Goal: Information Seeking & Learning: Learn about a topic

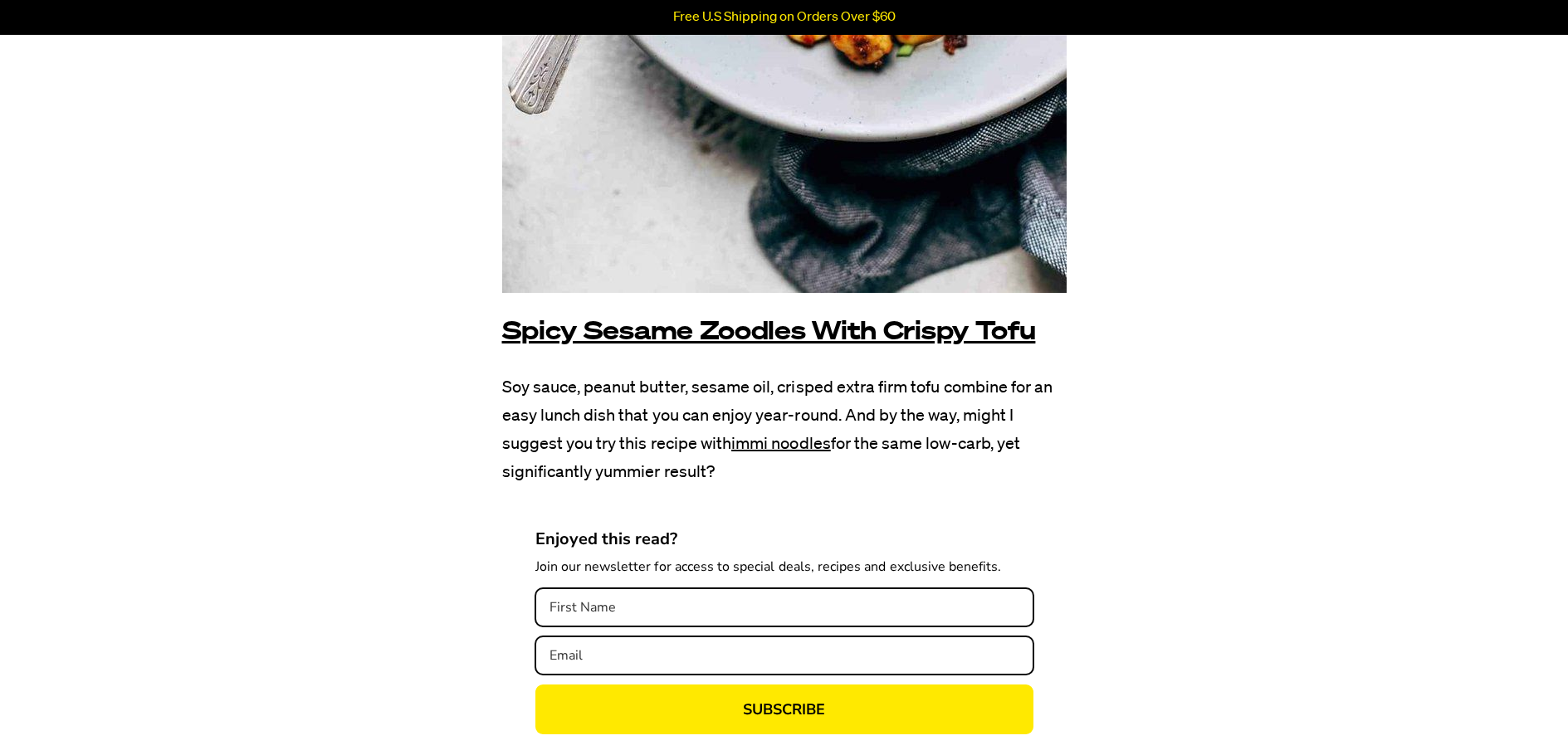
scroll to position [19245, 0]
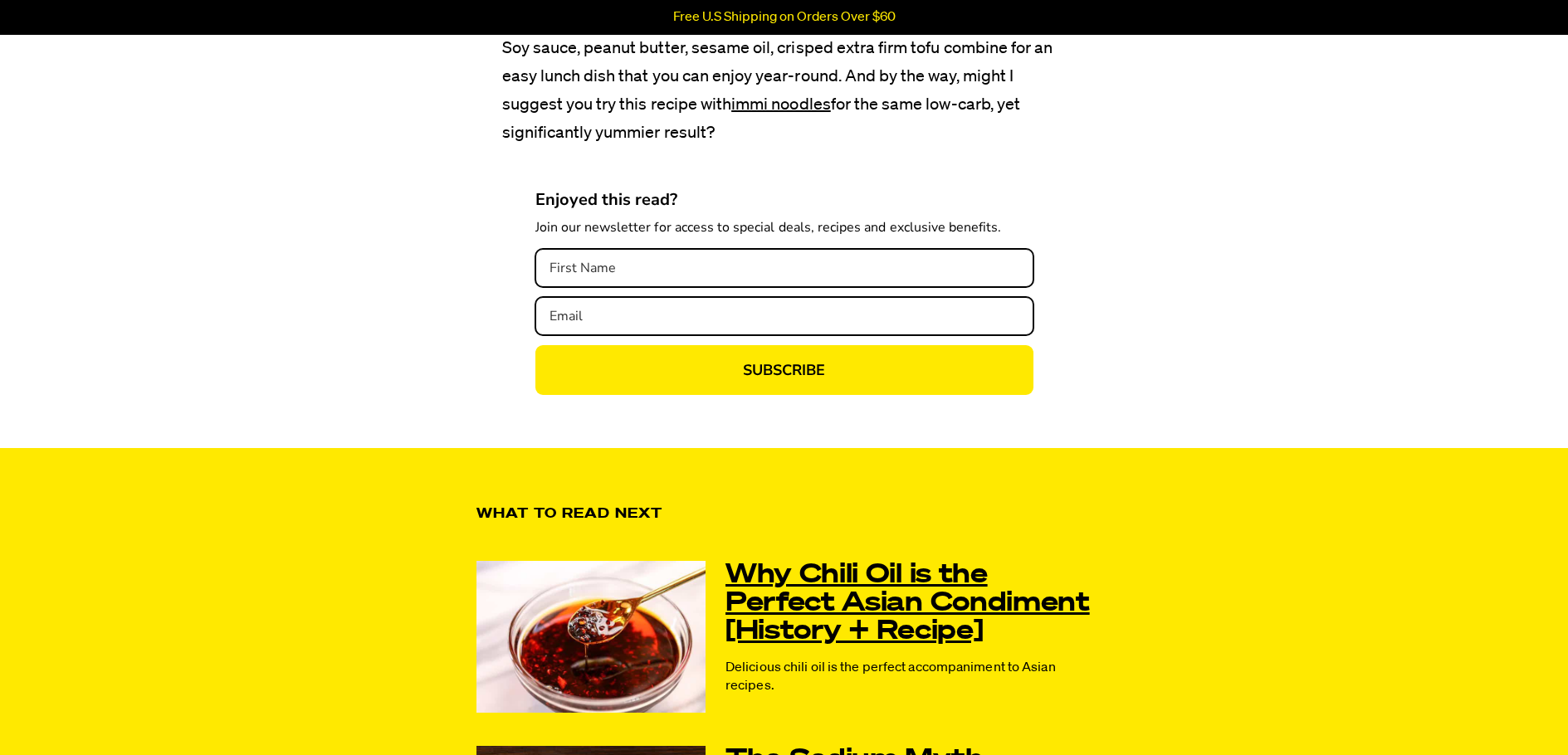
click at [792, 560] on link "Why Chili Oil is the Perfect Asian Condiment [History + Recipe]" at bounding box center [908, 602] width 366 height 84
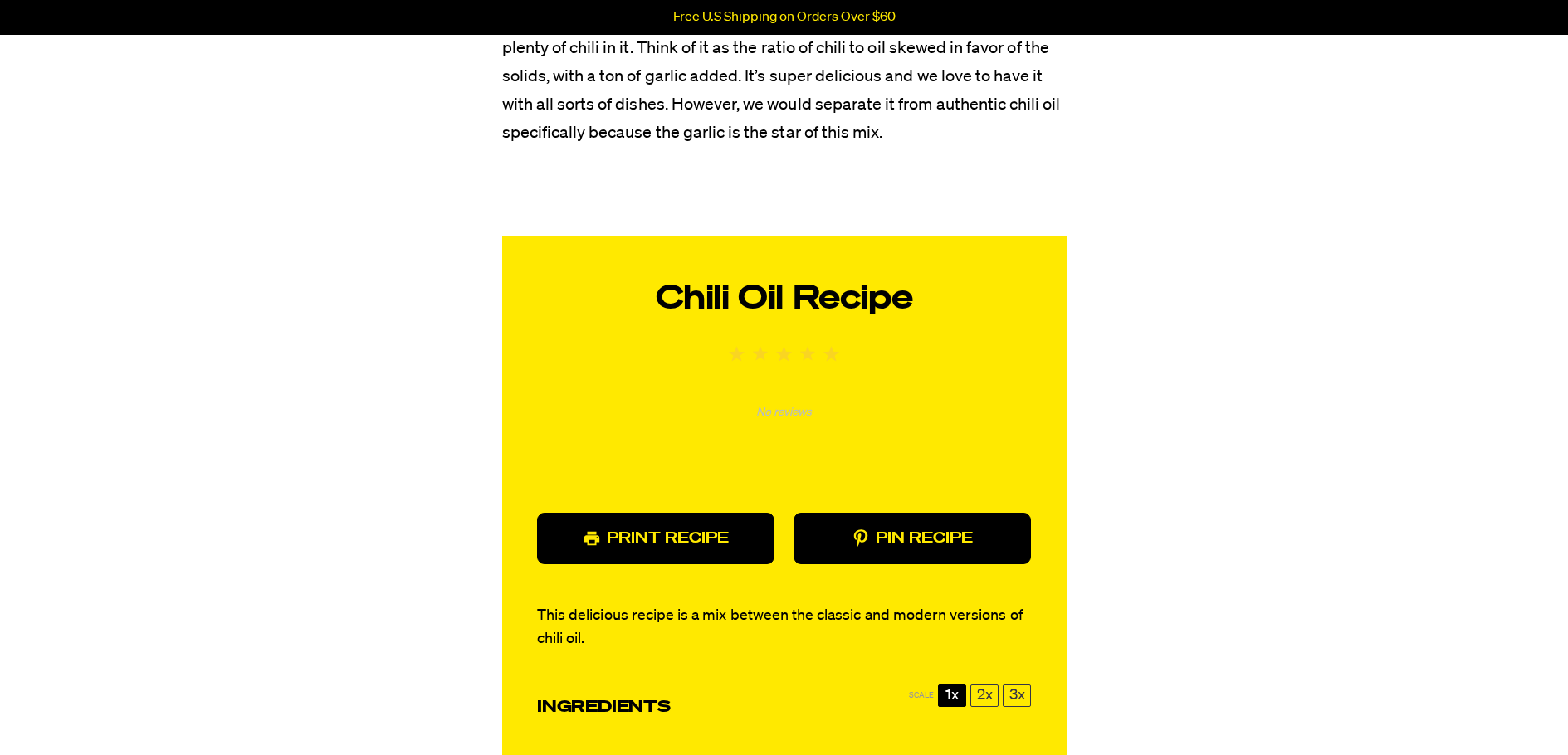
scroll to position [8212, 0]
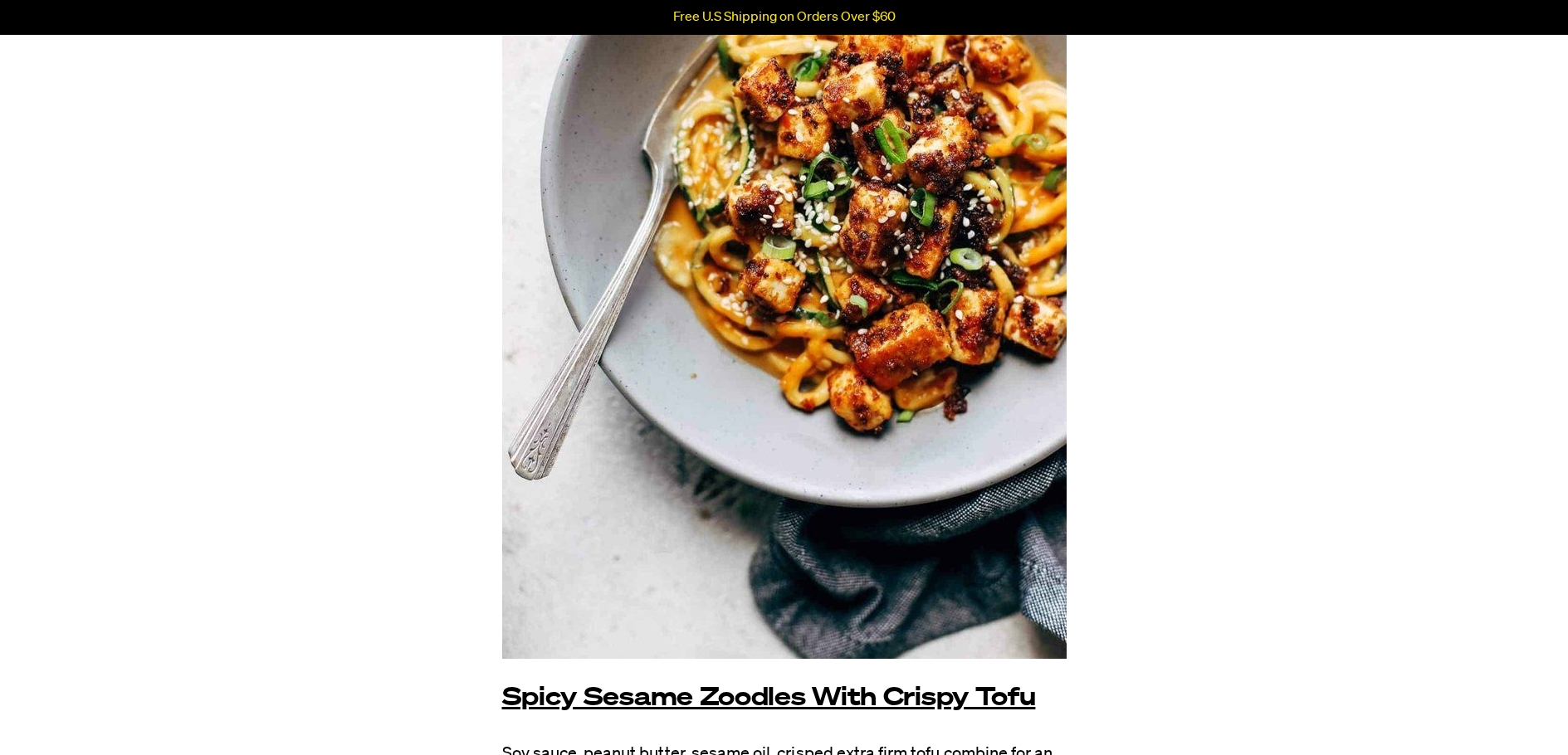
scroll to position [18570, 0]
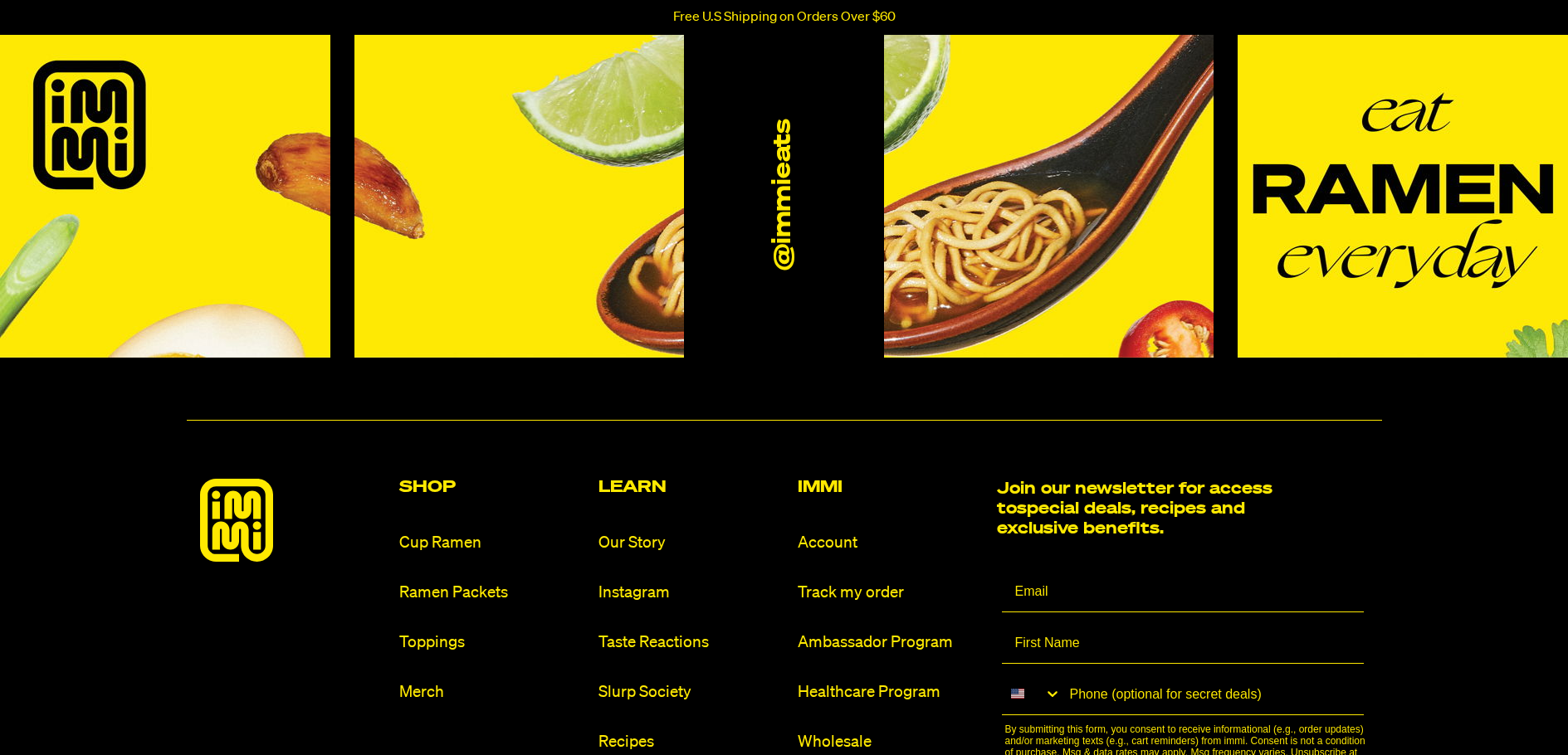
scroll to position [4977, 0]
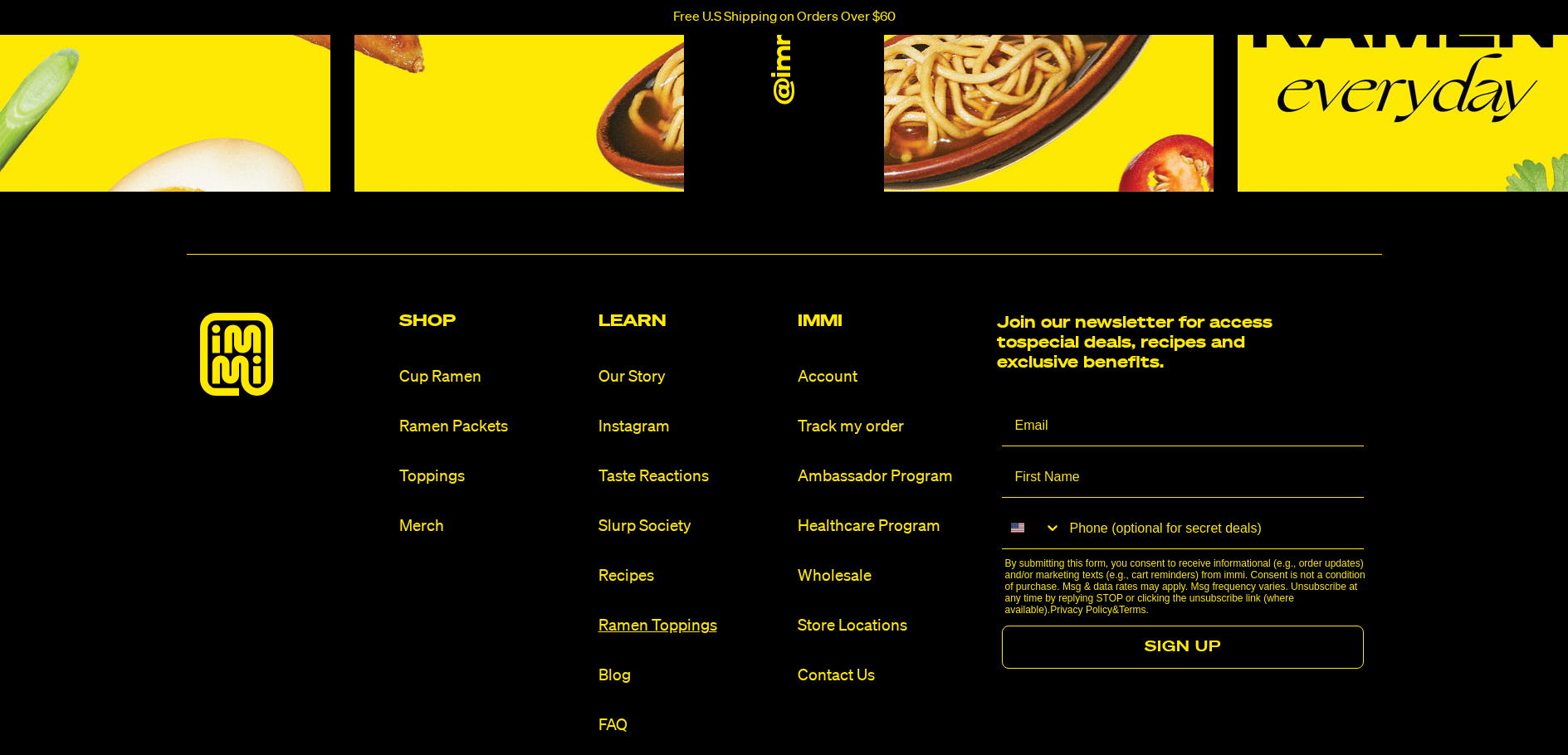
click at [646, 615] on link "Ramen Toppings" at bounding box center [691, 625] width 186 height 23
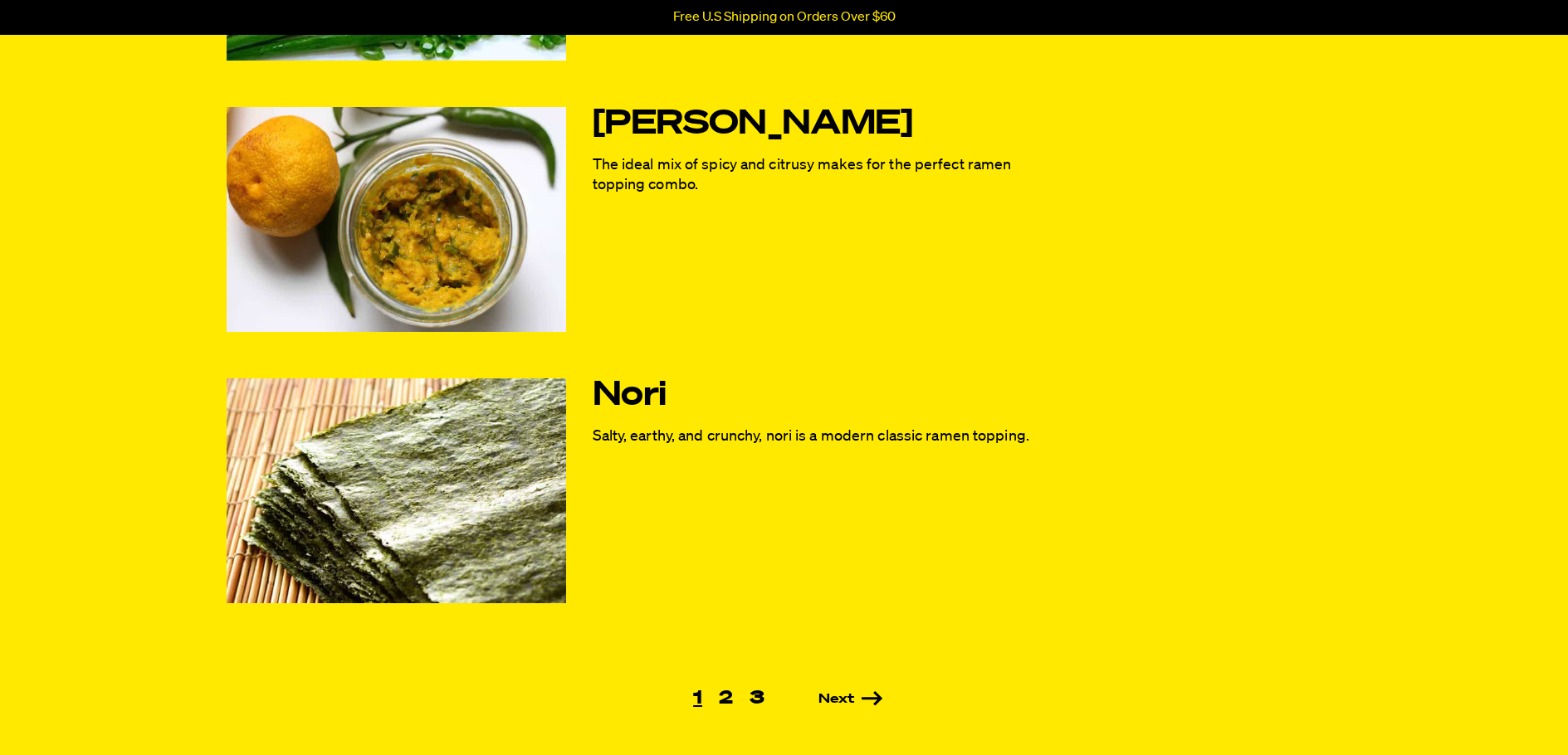
scroll to position [1161, 0]
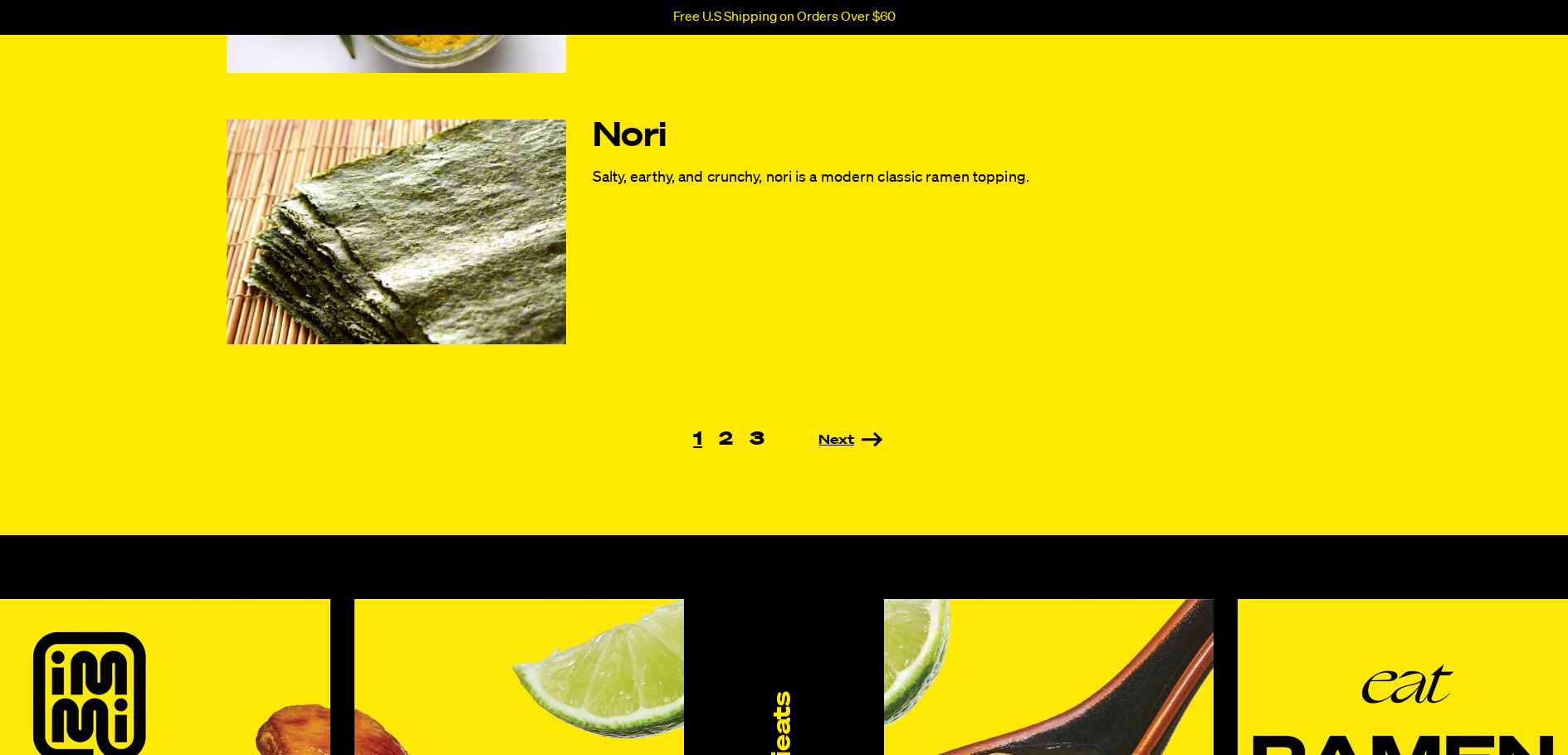
click at [827, 436] on link "Next" at bounding box center [827, 441] width 110 height 13
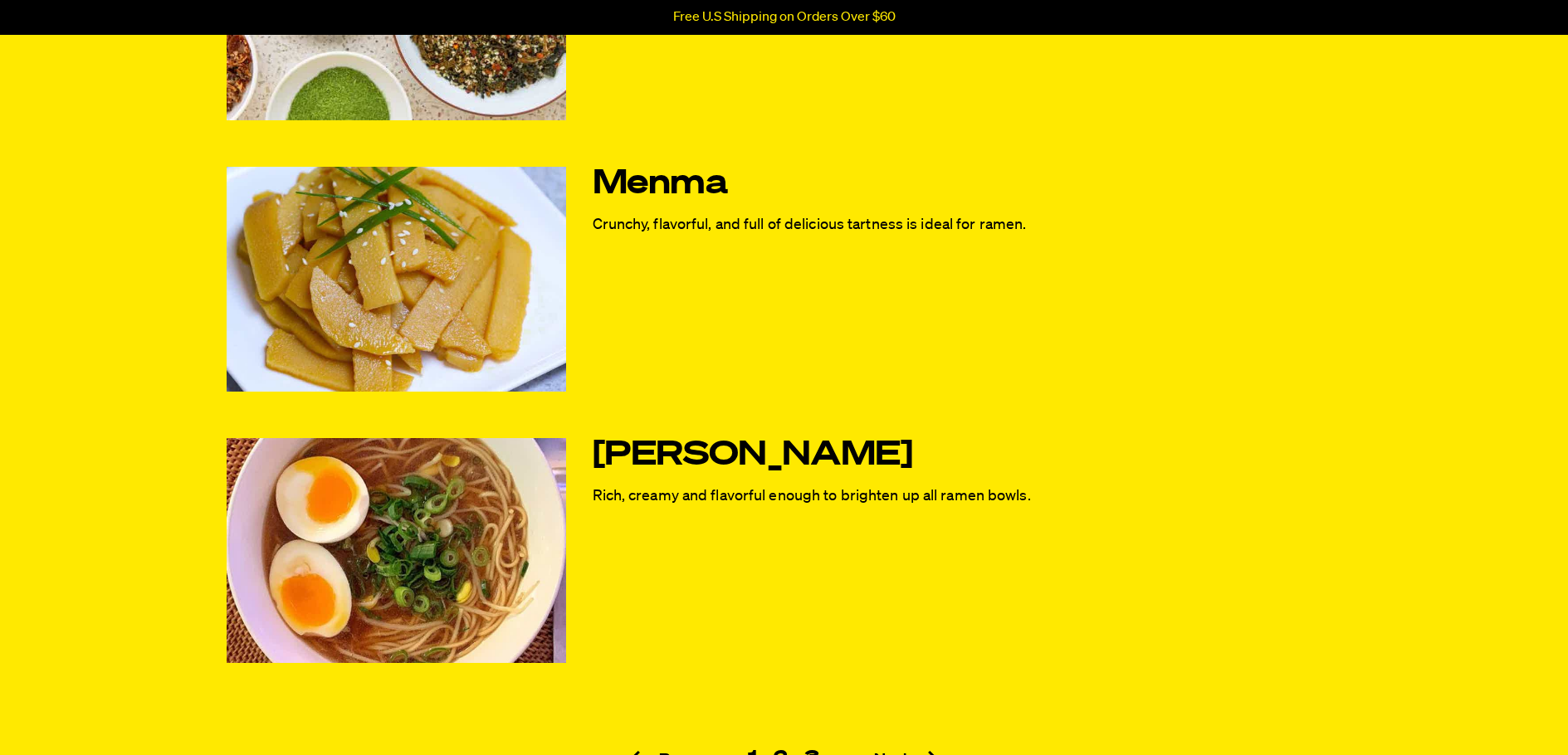
scroll to position [995, 0]
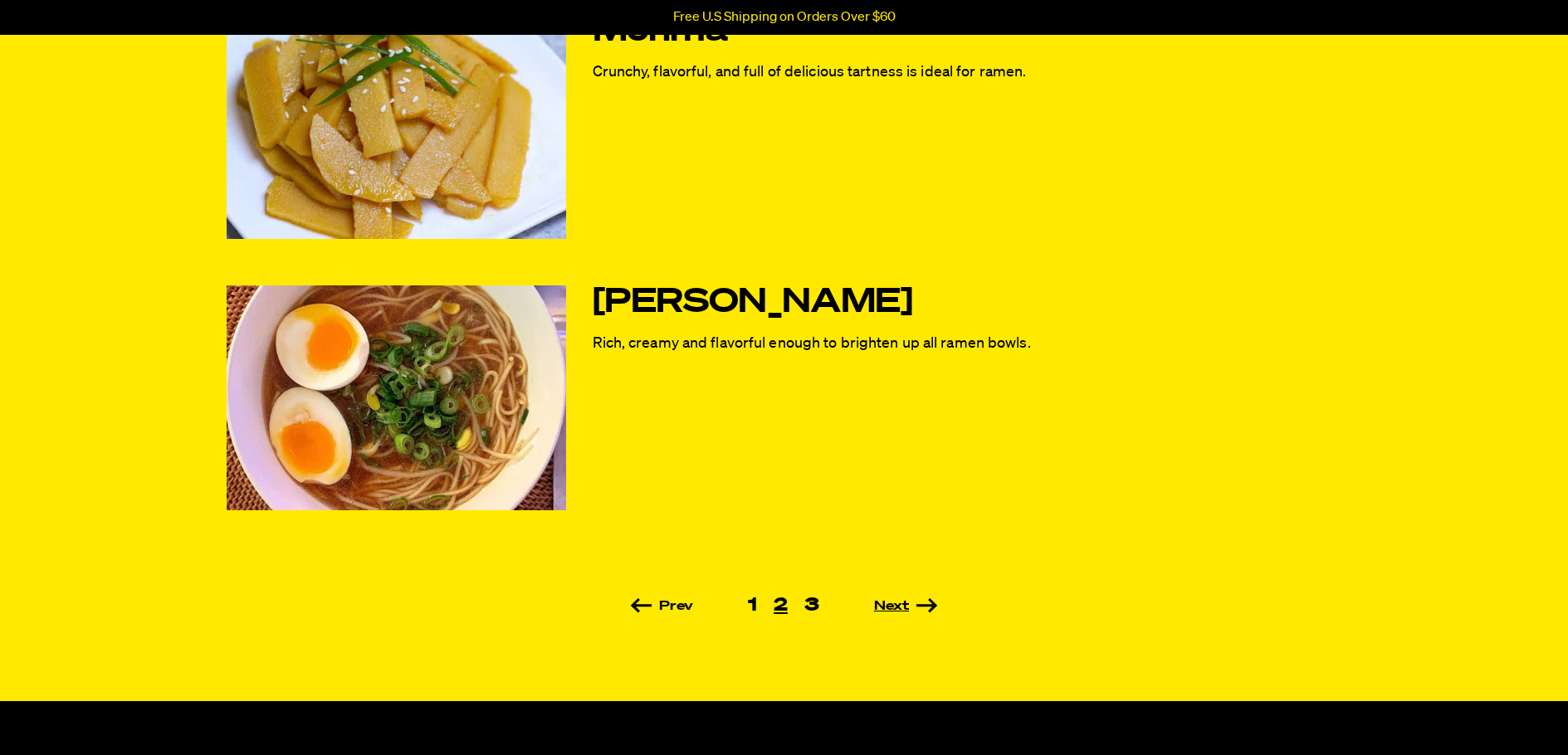
click at [915, 605] on link "Next" at bounding box center [882, 607] width 110 height 13
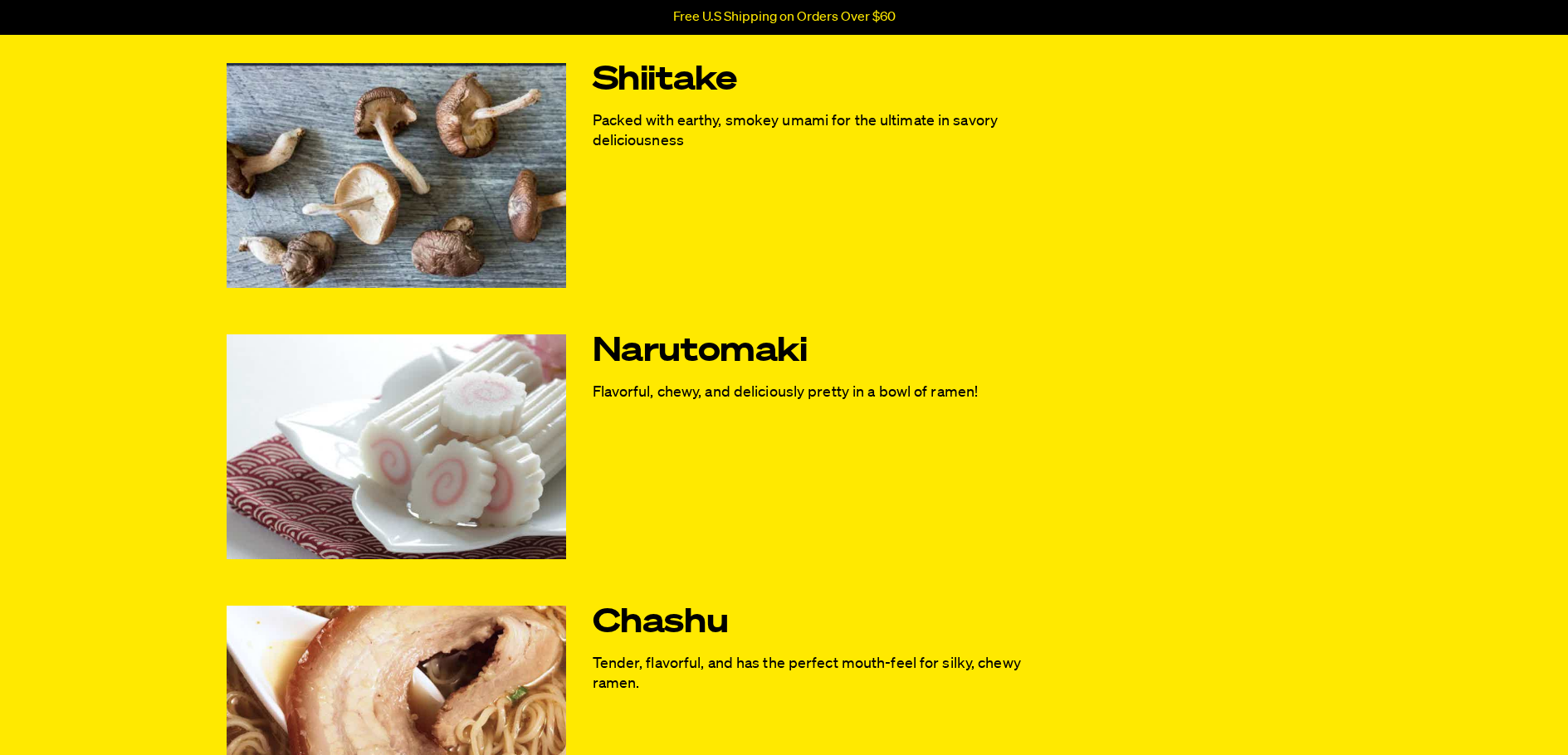
scroll to position [332, 0]
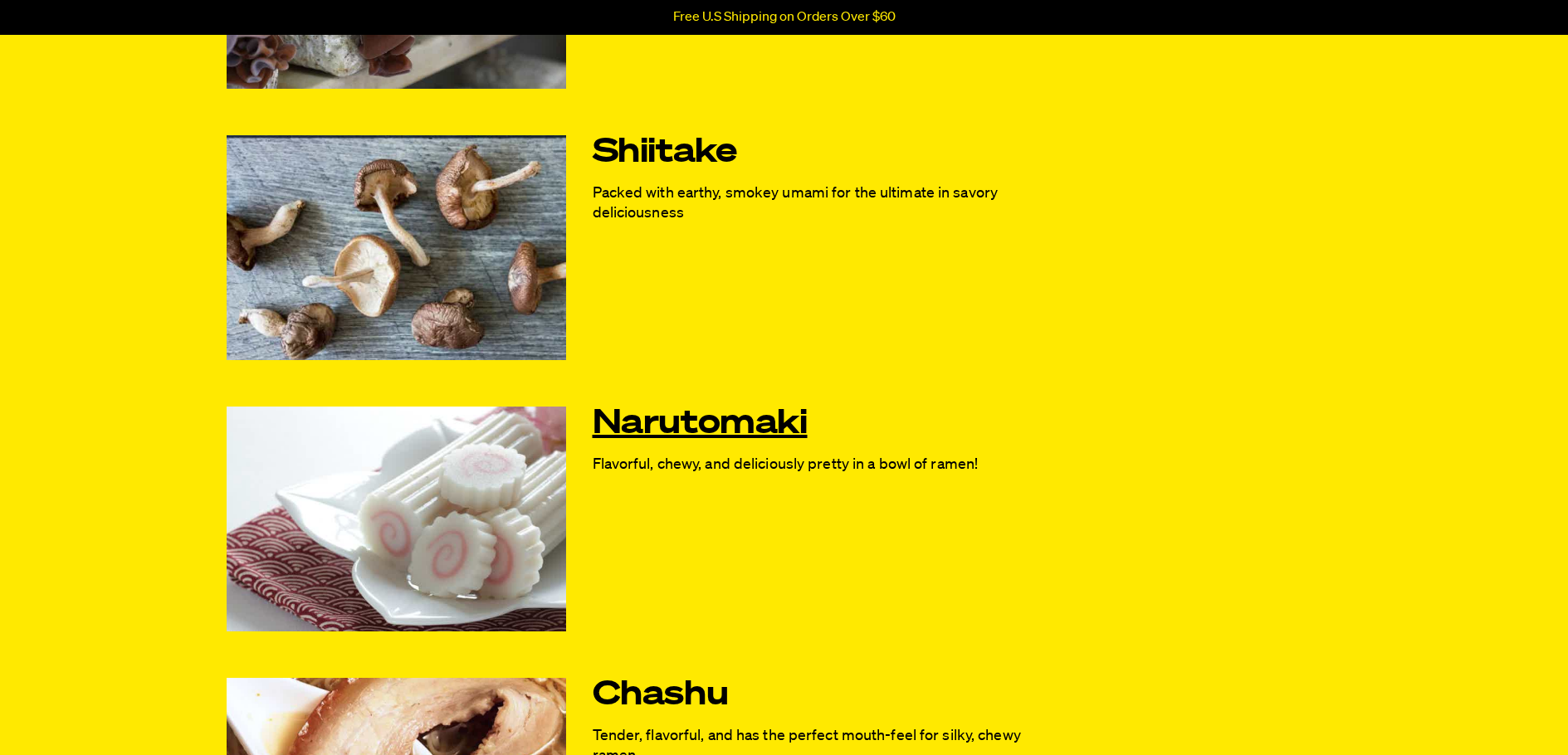
click at [744, 422] on link "Narutomaki" at bounding box center [821, 423] width 458 height 35
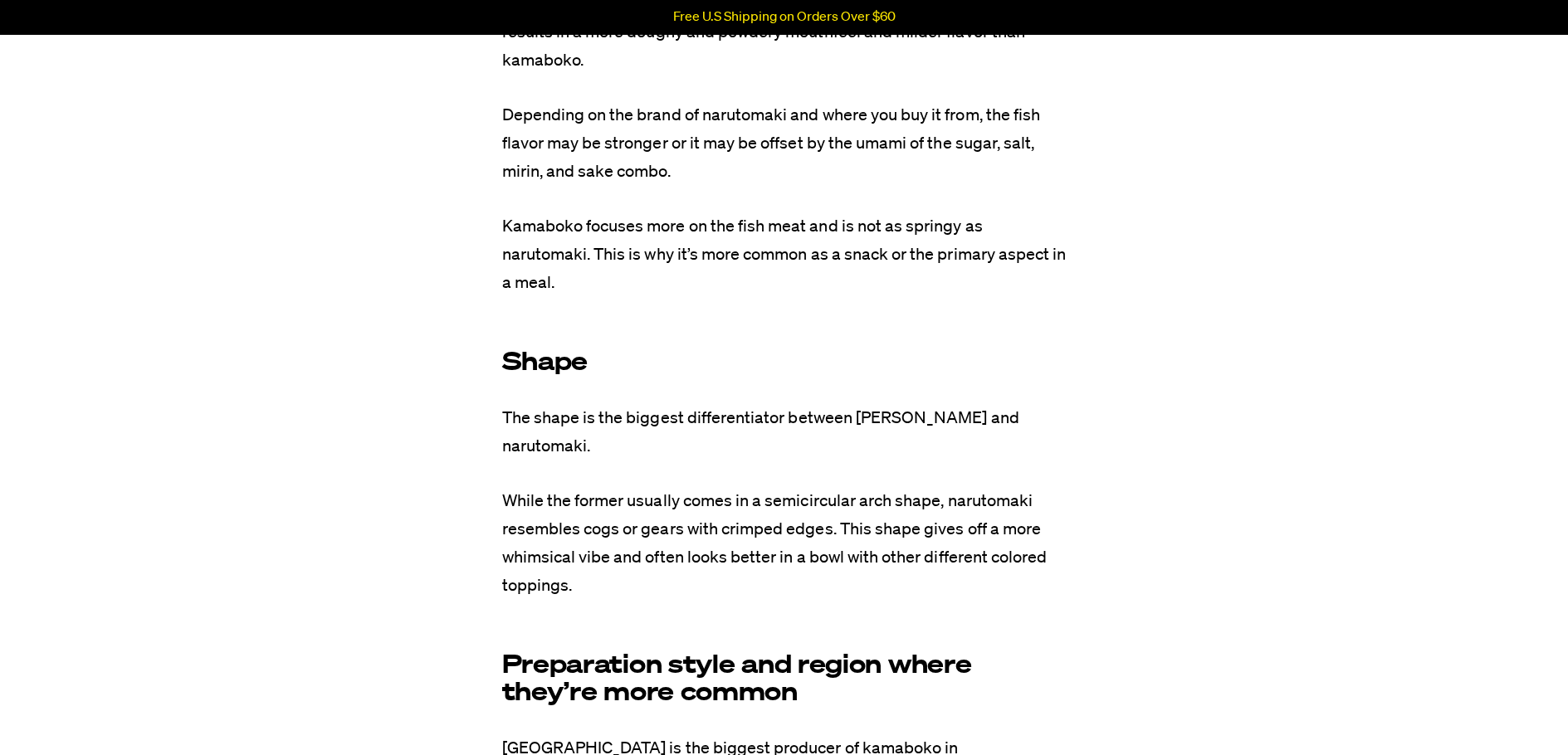
scroll to position [5641, 0]
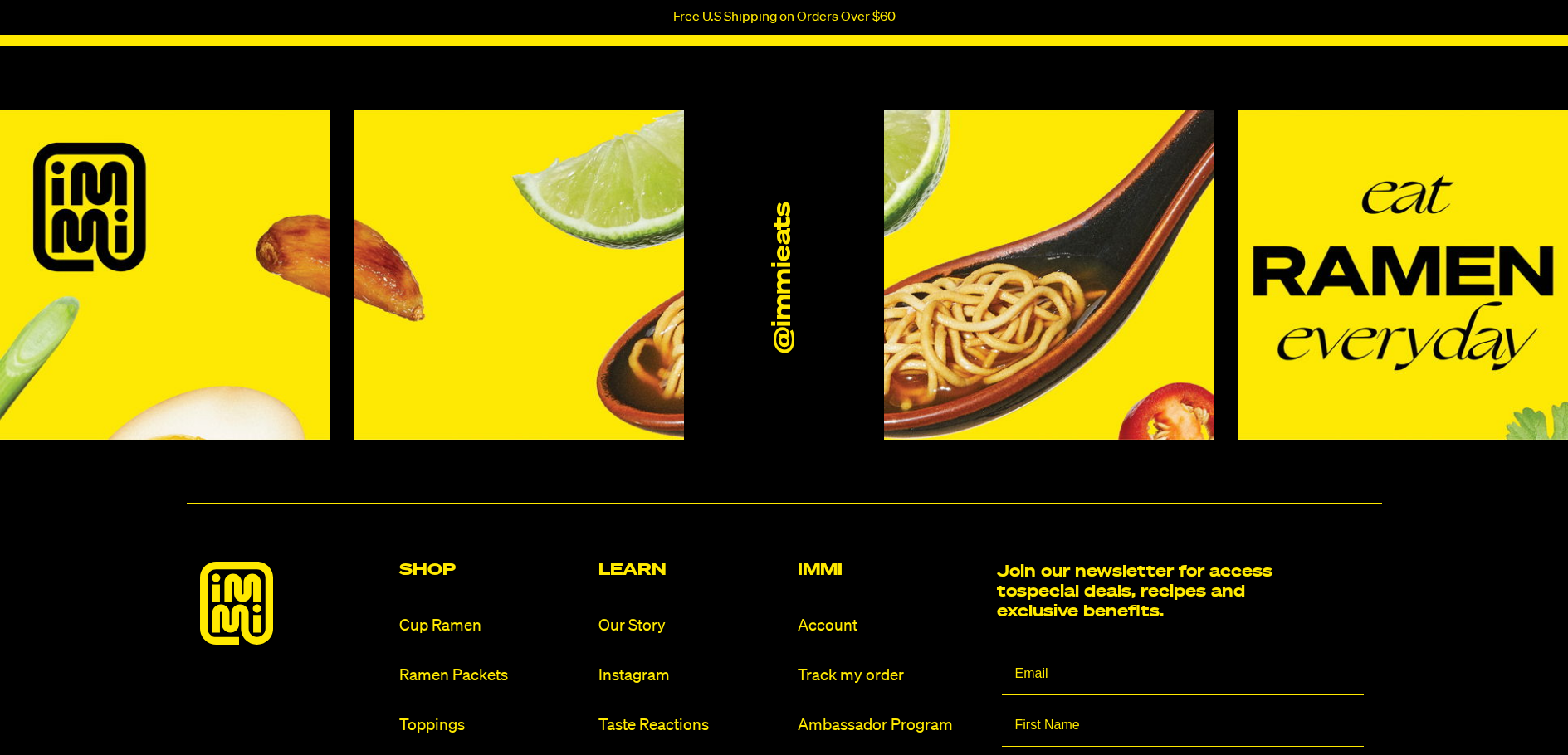
scroll to position [1576, 0]
